Goal: Navigation & Orientation: Find specific page/section

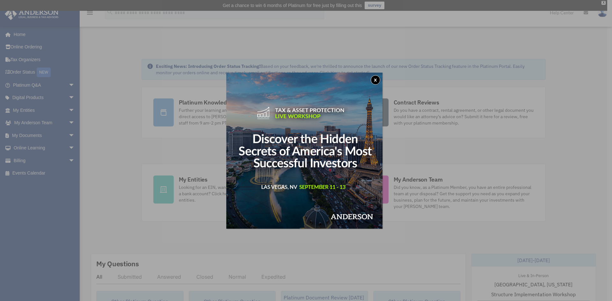
click at [377, 81] on button "x" at bounding box center [376, 80] width 10 height 10
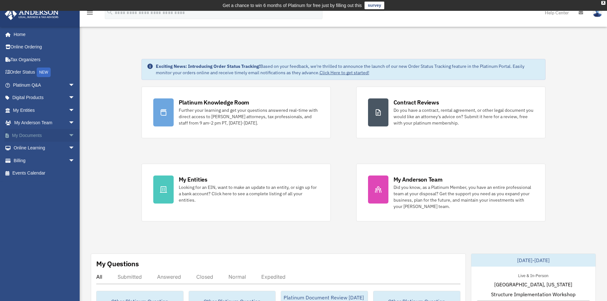
click at [69, 135] on span "arrow_drop_down" at bounding box center [75, 135] width 13 height 13
click at [28, 150] on link "Box" at bounding box center [47, 148] width 76 height 13
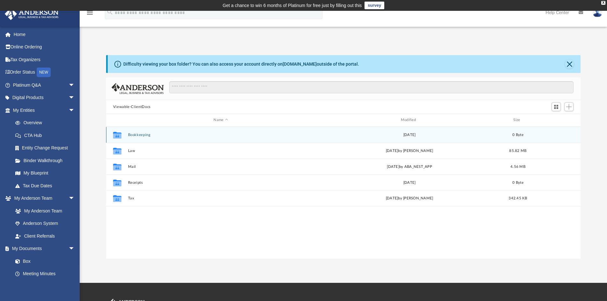
scroll to position [140, 470]
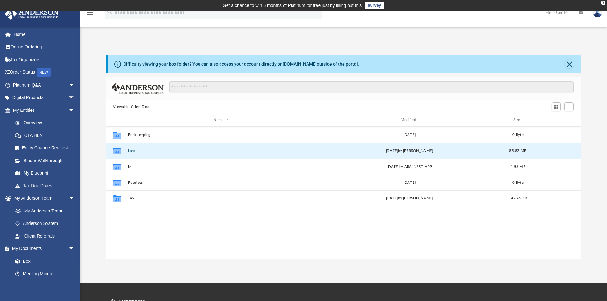
click at [132, 149] on button "Law" at bounding box center [221, 151] width 186 height 4
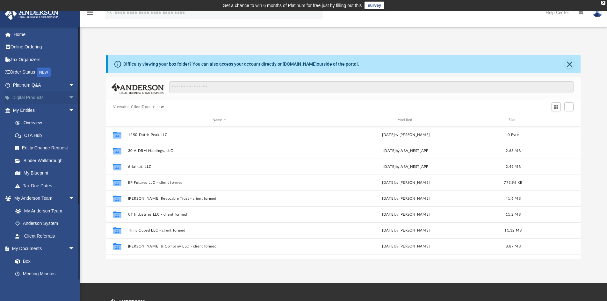
click at [69, 96] on span "arrow_drop_down" at bounding box center [75, 97] width 13 height 13
click at [44, 135] on div "Land Trust Kit" at bounding box center [49, 136] width 54 height 8
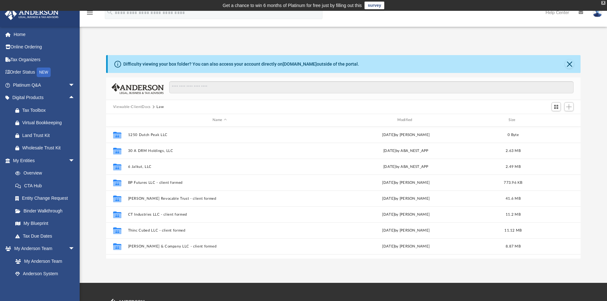
click at [603, 1] on div "X" at bounding box center [604, 3] width 4 height 4
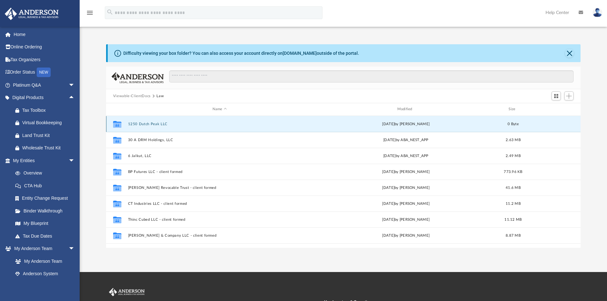
click at [152, 123] on button "1250 Dutch Peak LLC" at bounding box center [220, 124] width 184 height 4
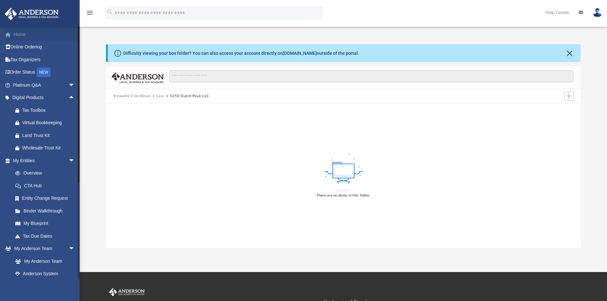
click at [16, 29] on link "Home" at bounding box center [44, 34] width 80 height 13
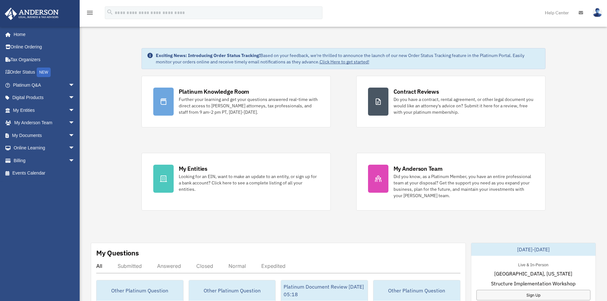
click at [343, 62] on link "Click Here to get started!" at bounding box center [345, 62] width 50 height 6
